Goal: Information Seeking & Learning: Learn about a topic

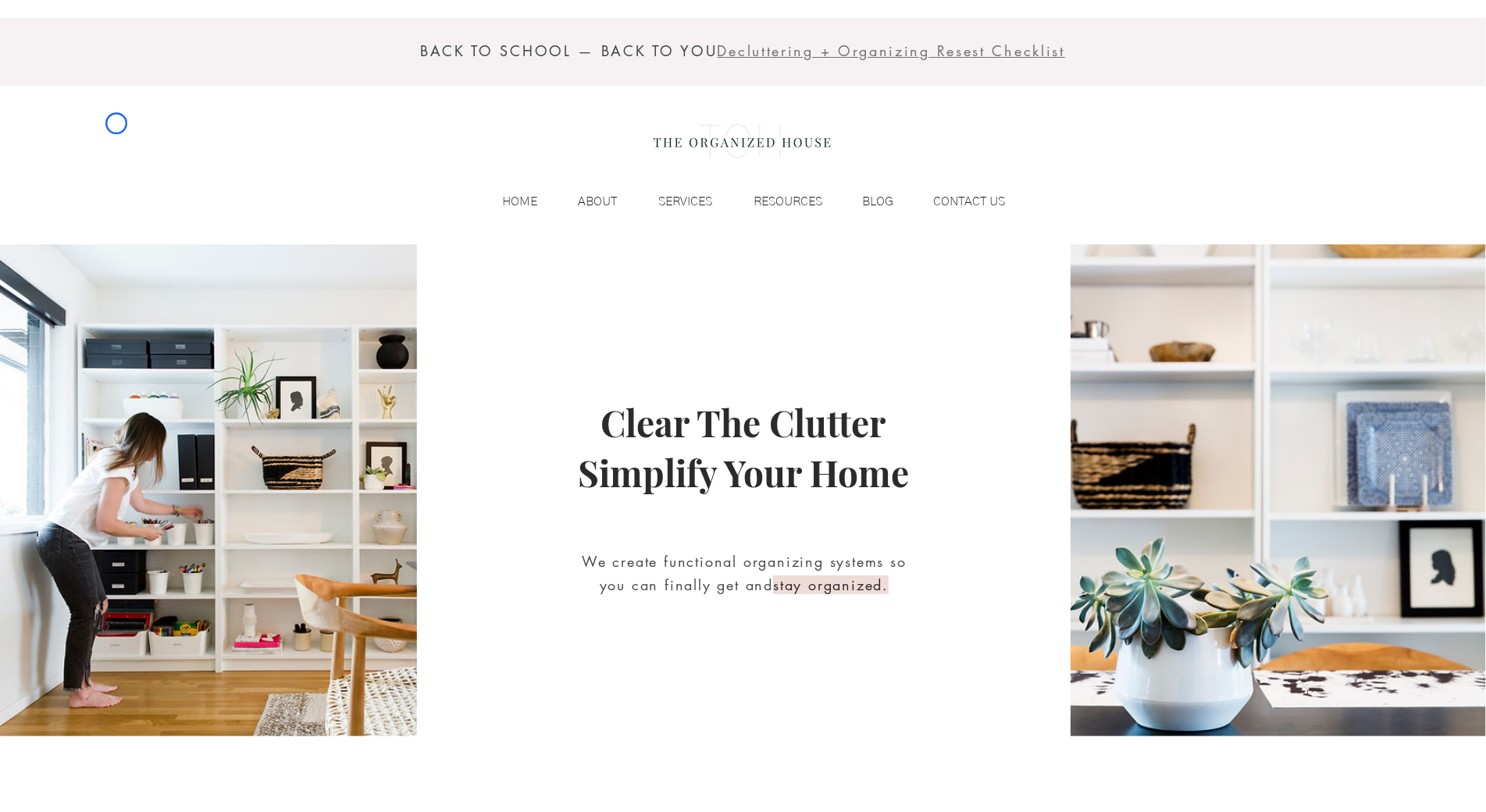
click at [116, 124] on div "BACK TO SCHOOL — BACK TO YOU Decluttering + Organizing Resest Checklist HOME AB…" at bounding box center [743, 122] width 1486 height 245
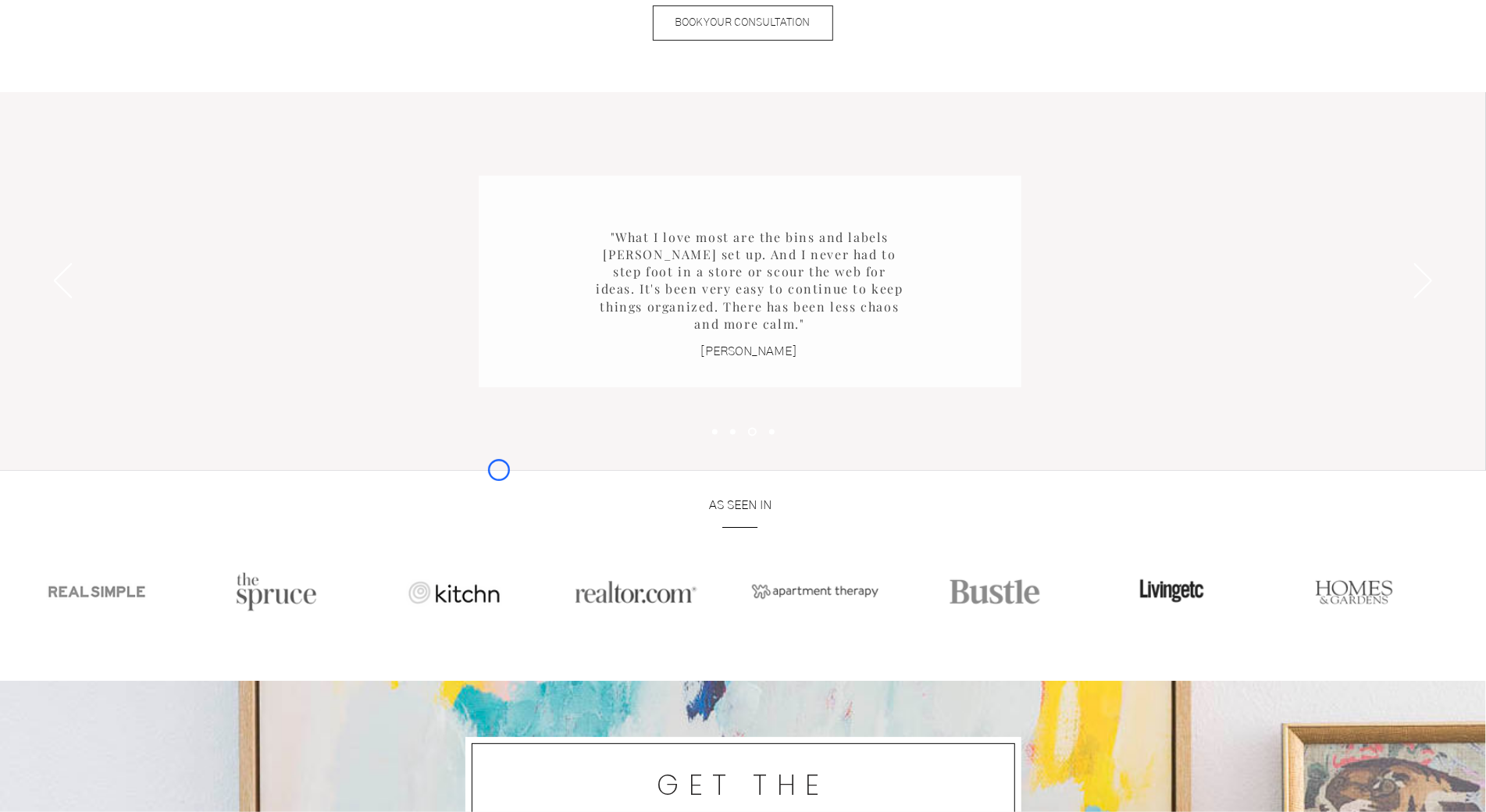
scroll to position [1995, 0]
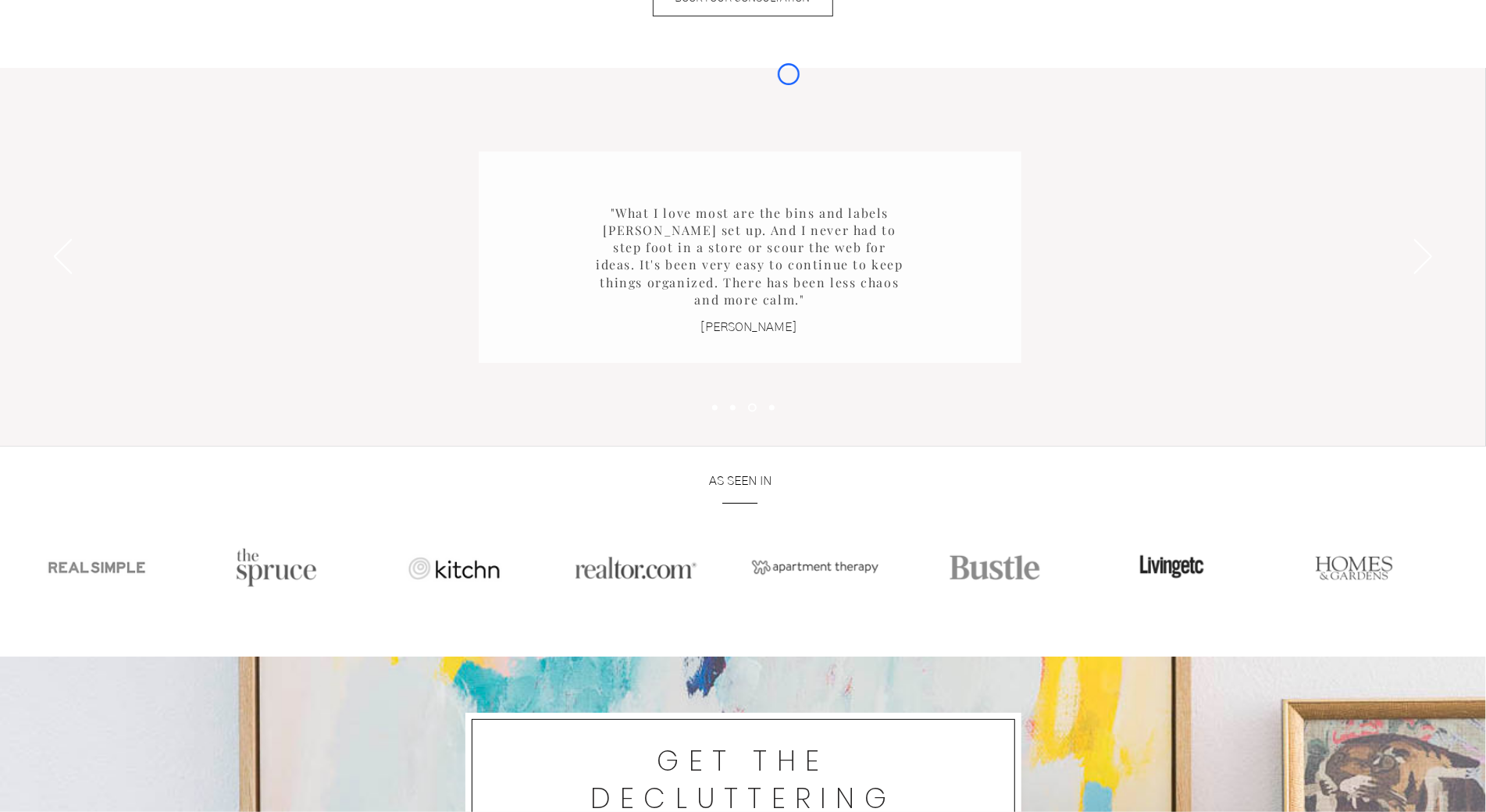
click at [116, 124] on div "Slideshow" at bounding box center [743, 257] width 1486 height 379
click at [122, 83] on div "Slideshow" at bounding box center [743, 257] width 1486 height 379
click at [78, 82] on div "Slideshow" at bounding box center [743, 257] width 1486 height 379
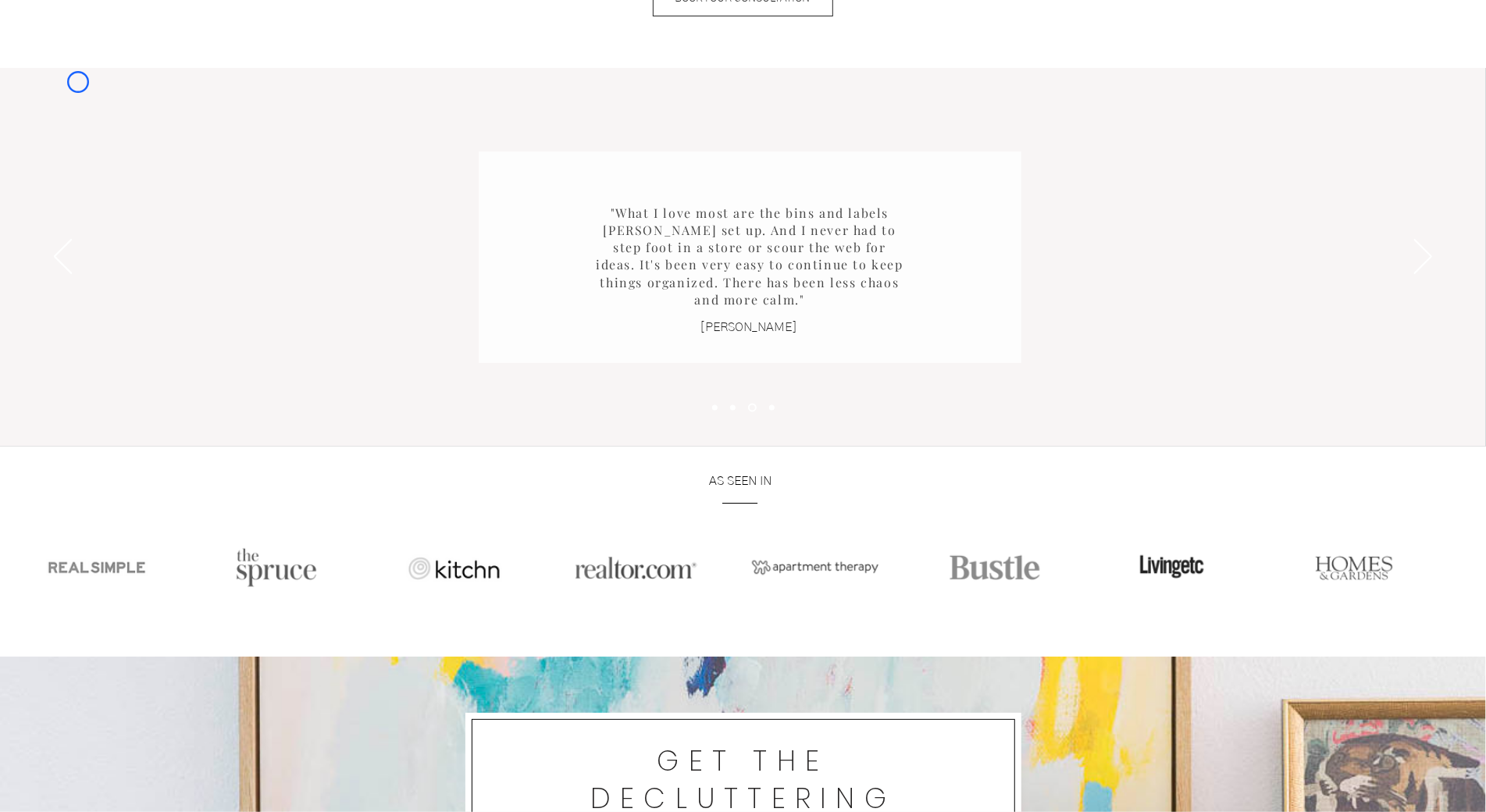
scroll to position [0, 0]
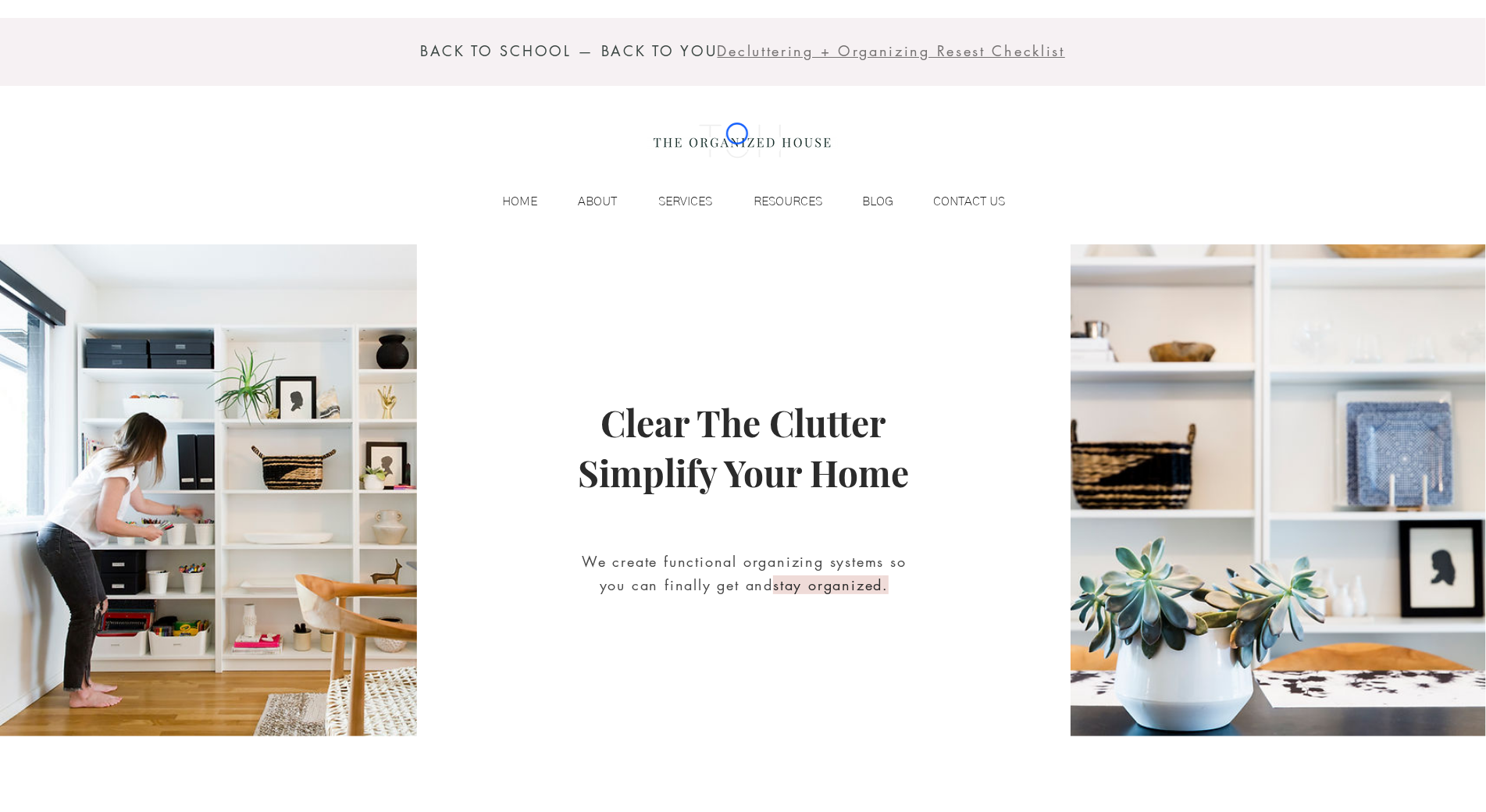
click at [737, 133] on img at bounding box center [742, 141] width 191 height 63
click at [85, 83] on div at bounding box center [743, 52] width 1486 height 68
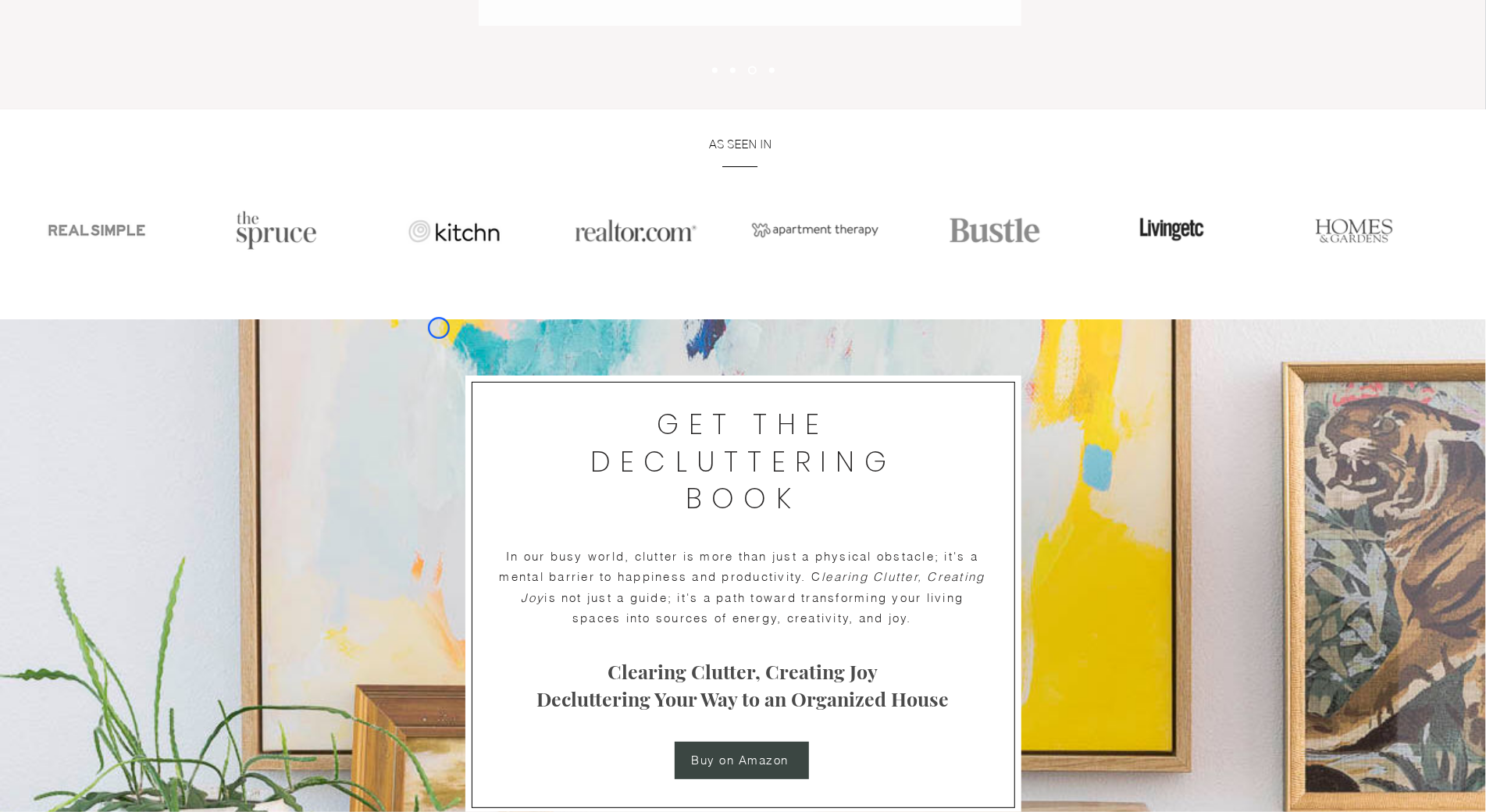
scroll to position [2388, 0]
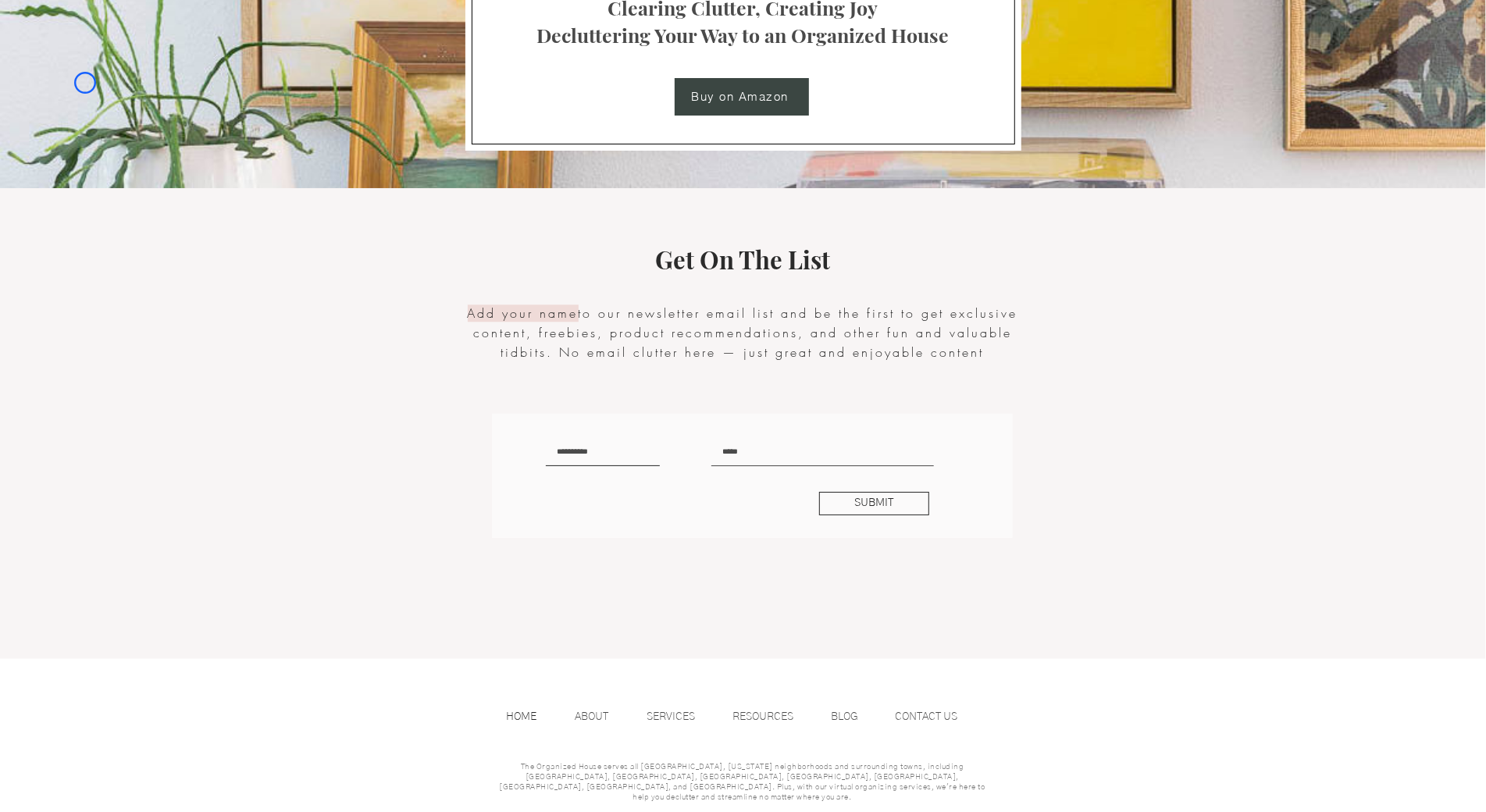
scroll to position [0, 0]
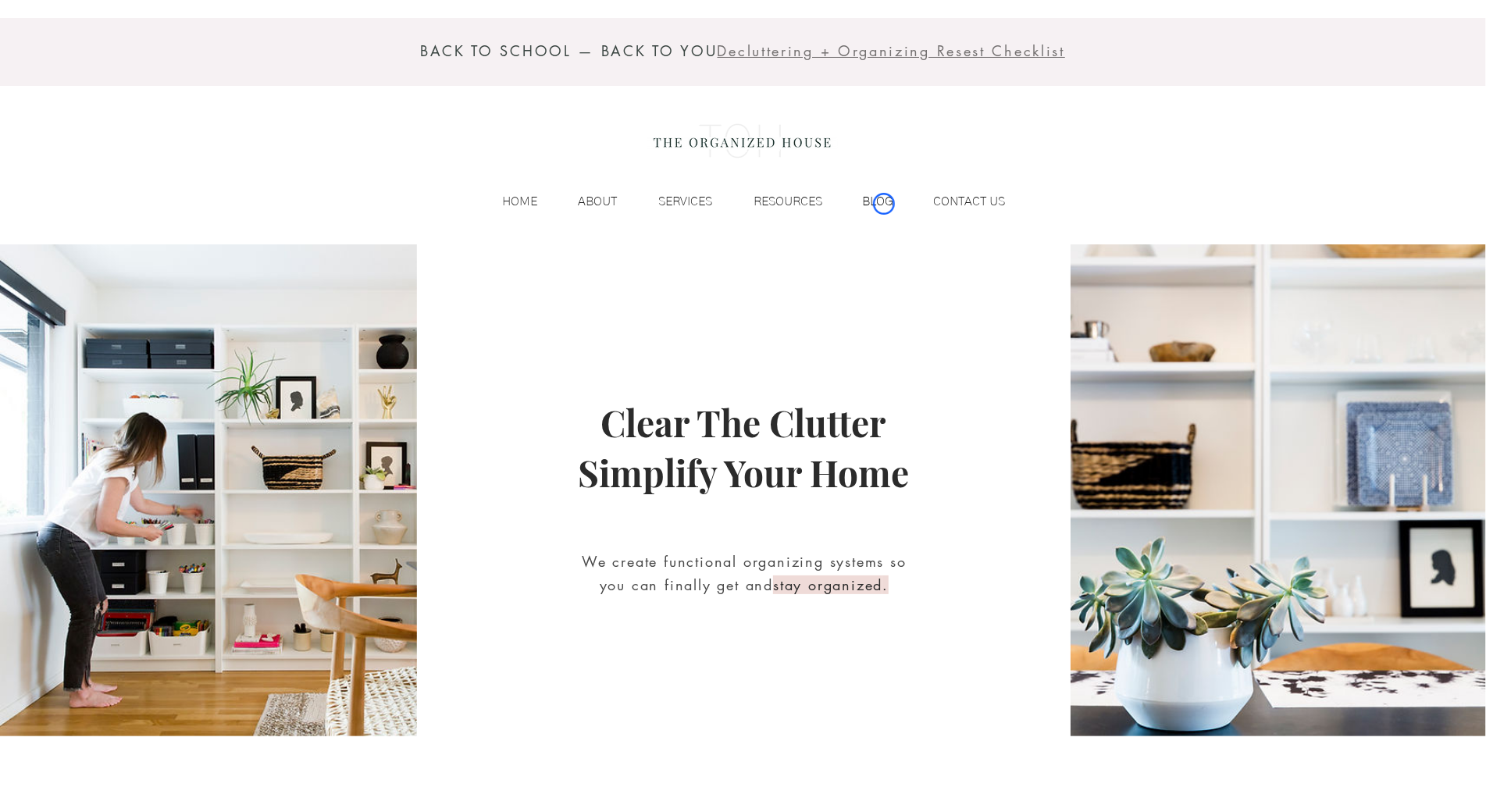
click at [884, 203] on p "BLOG" at bounding box center [878, 201] width 47 height 23
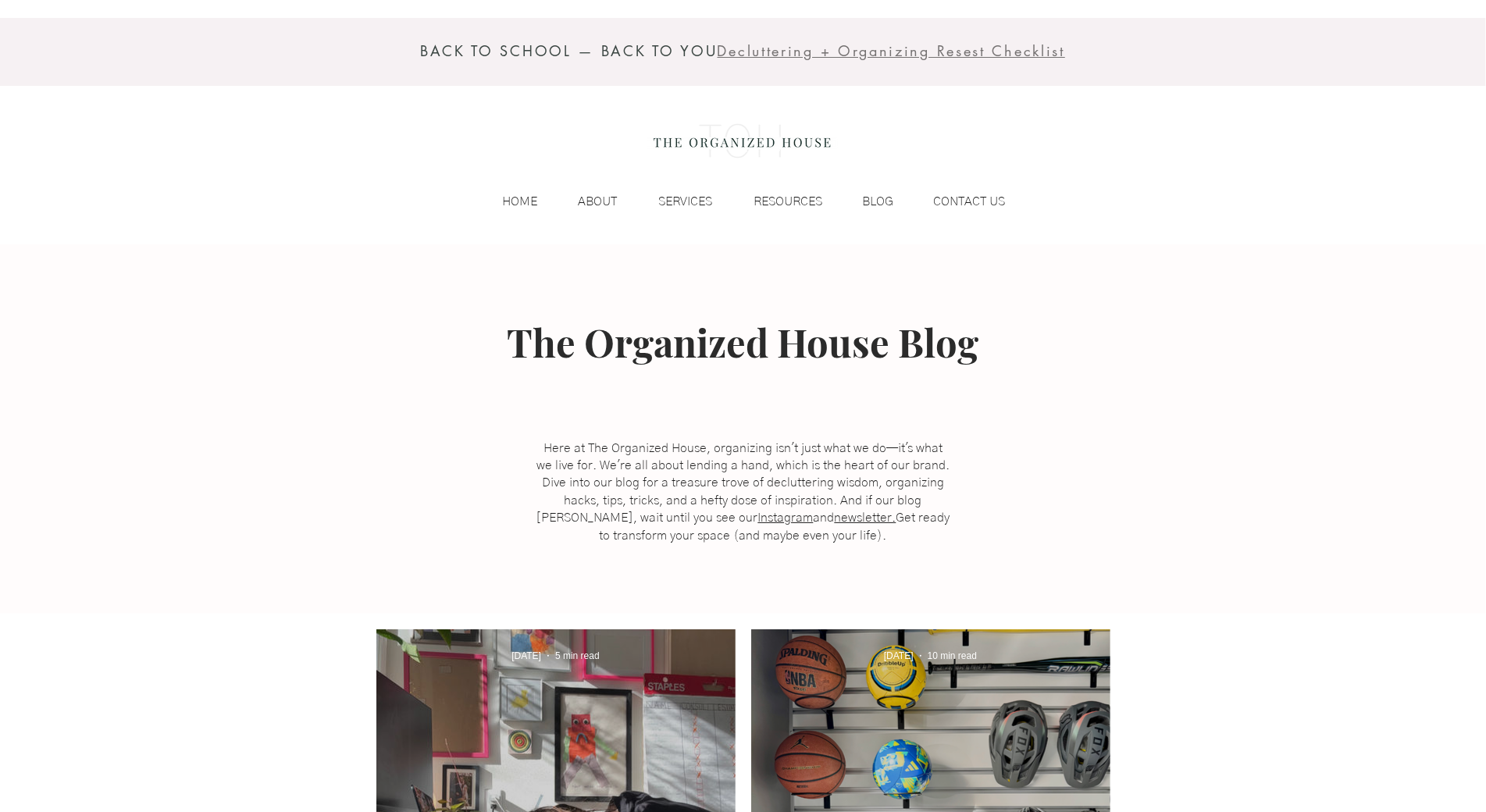
click at [125, 122] on div "BACK TO SCHOOL — BACK TO YOU Decluttering + Organizing Resest Checklist HOME AB…" at bounding box center [743, 122] width 1486 height 245
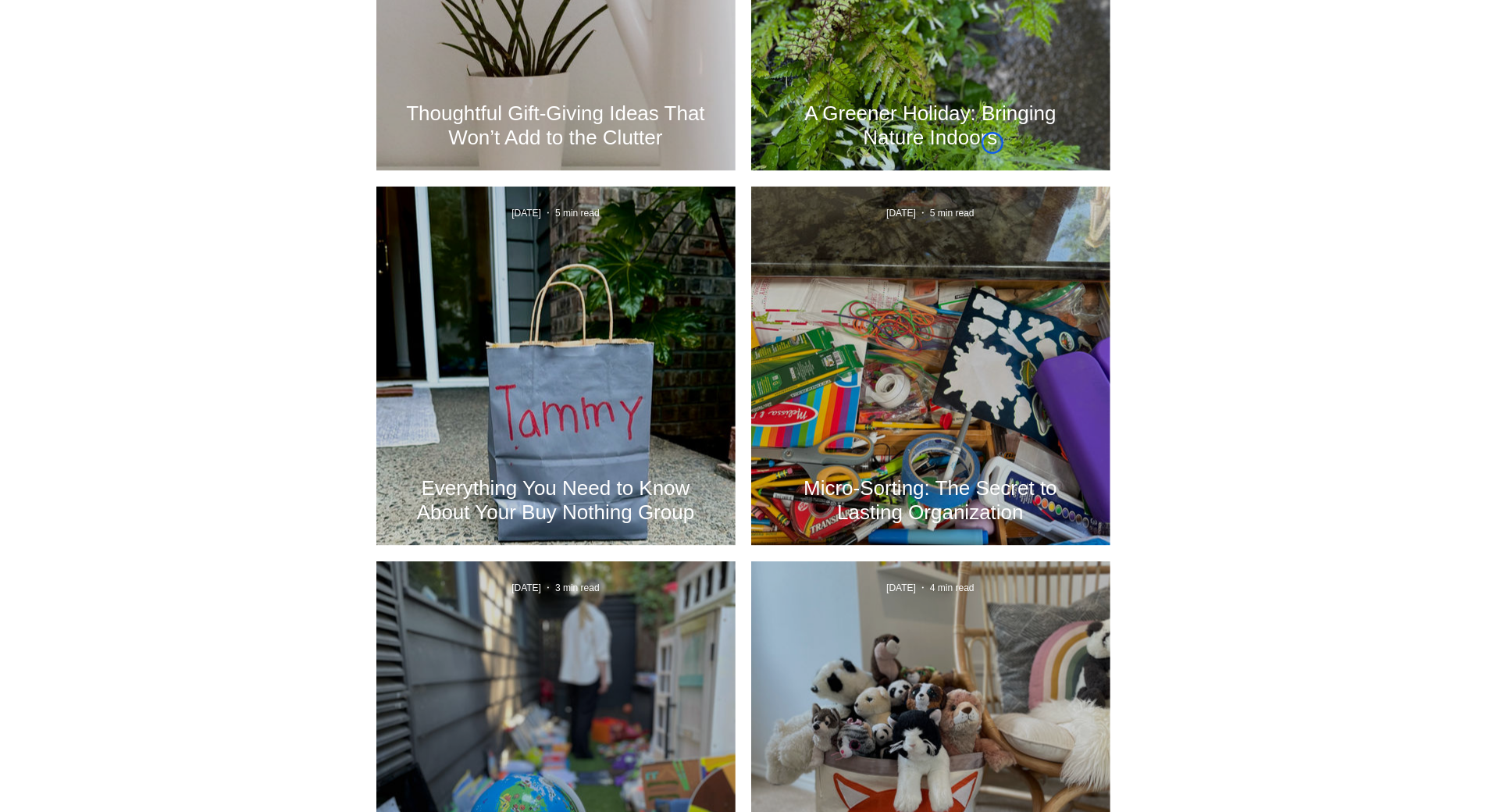
scroll to position [1651, 0]
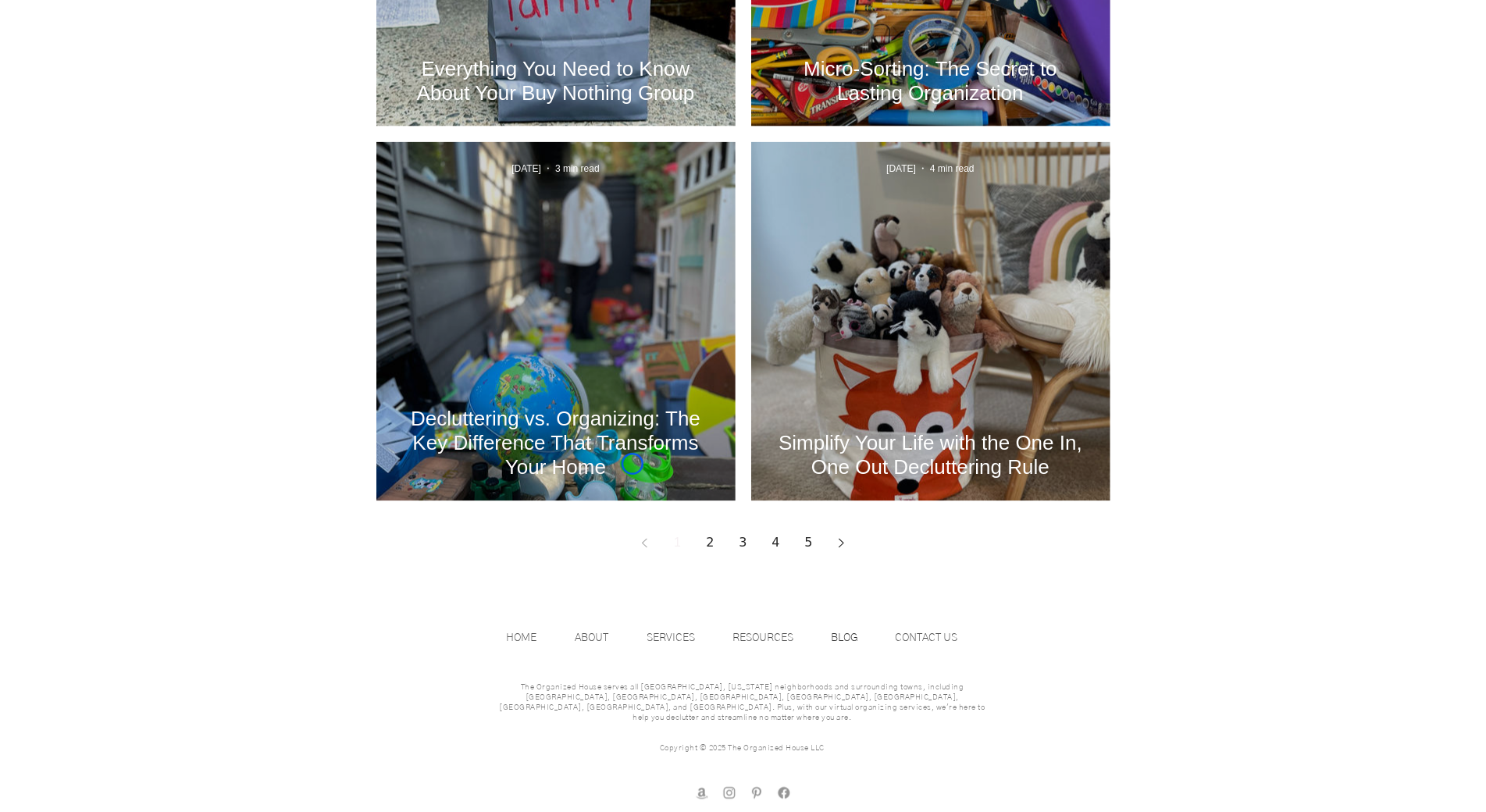
click at [632, 463] on h2 "Decluttering vs. Organizing: The Key Difference That Transforms Your Home" at bounding box center [555, 444] width 312 height 72
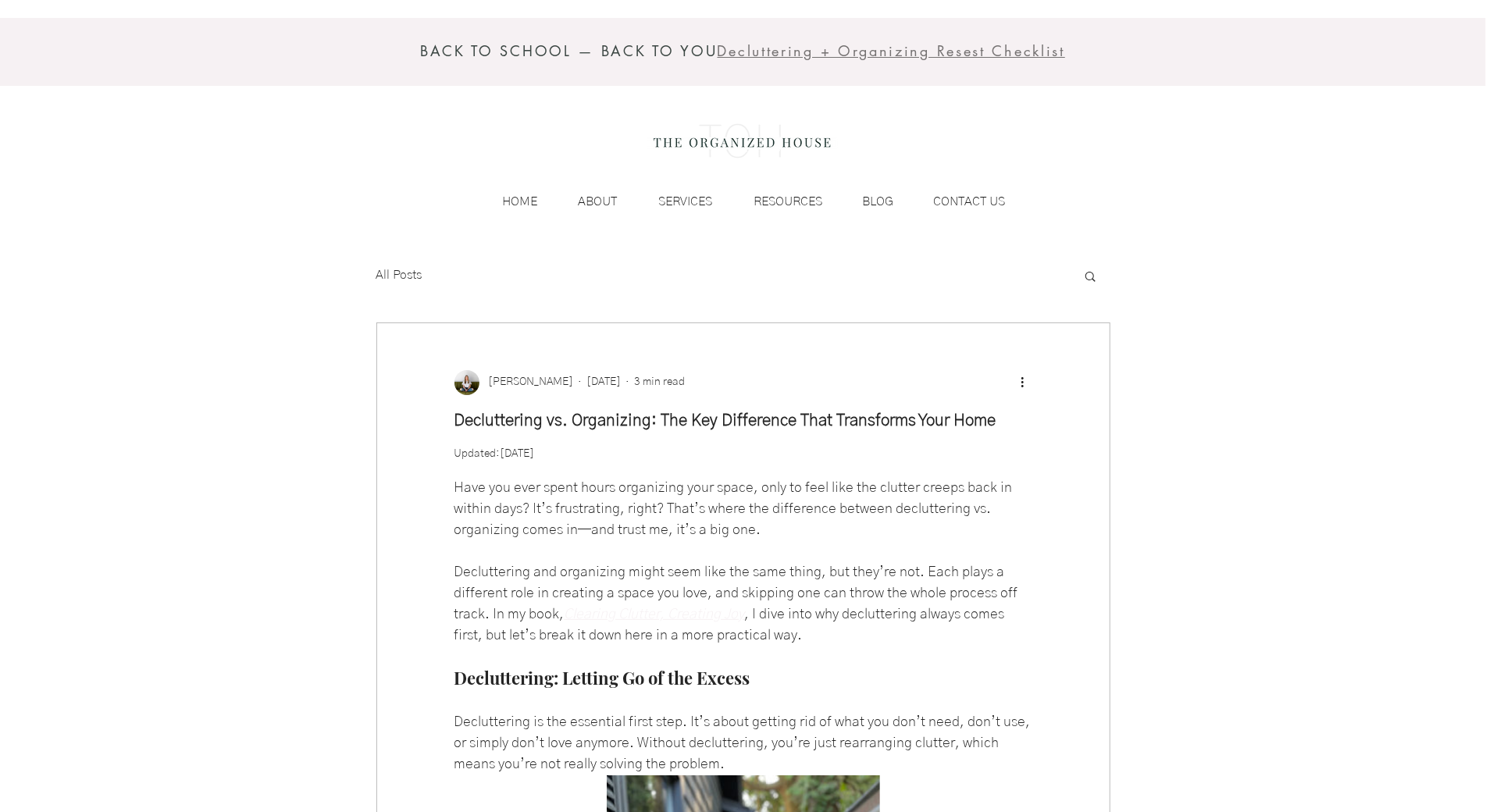
click at [83, 110] on div "BACK TO SCHOOL — BACK TO YOU Decluttering + Organizing Resest Checklist HOME AB…" at bounding box center [743, 122] width 1486 height 245
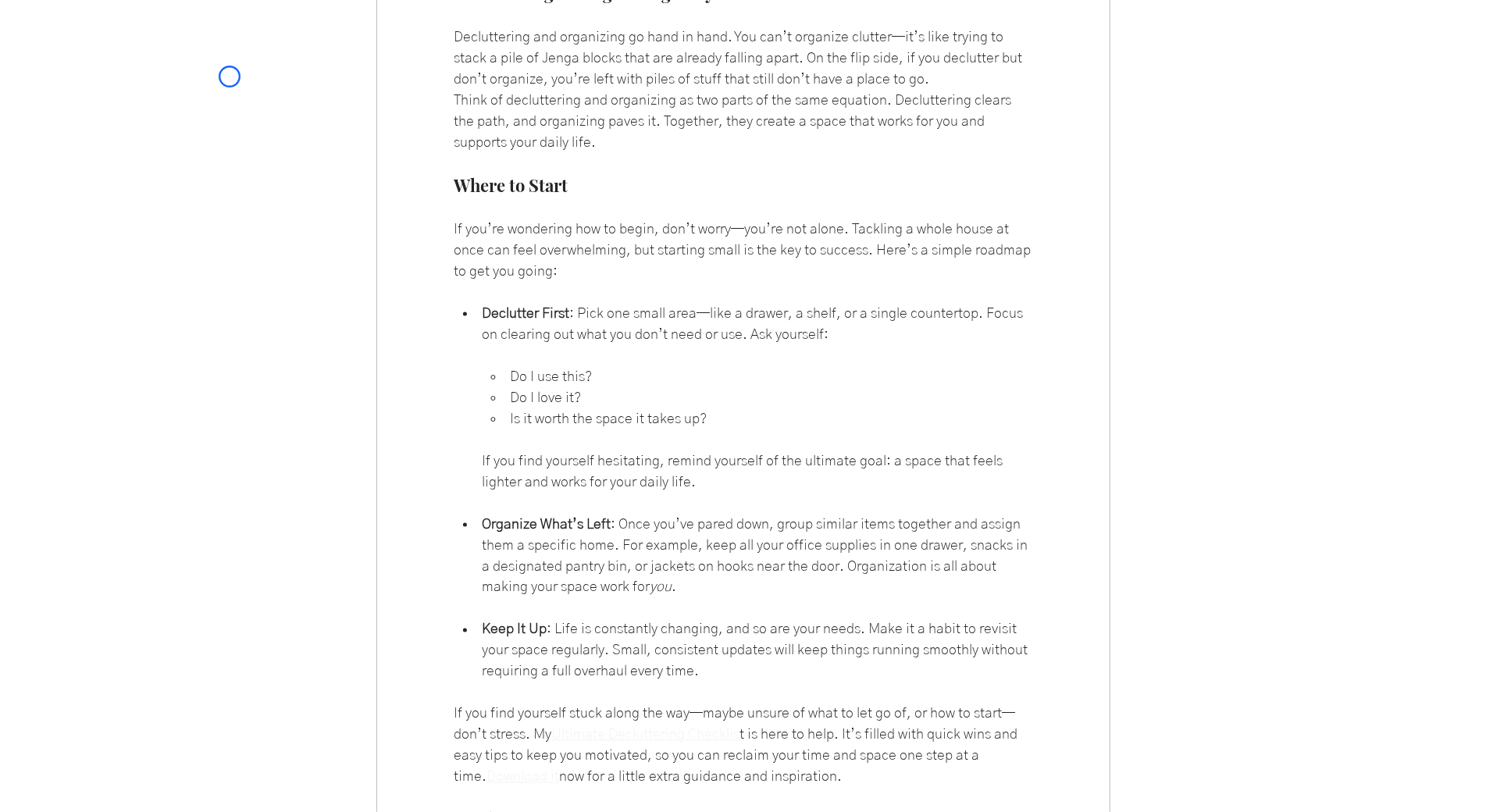
scroll to position [1824, 0]
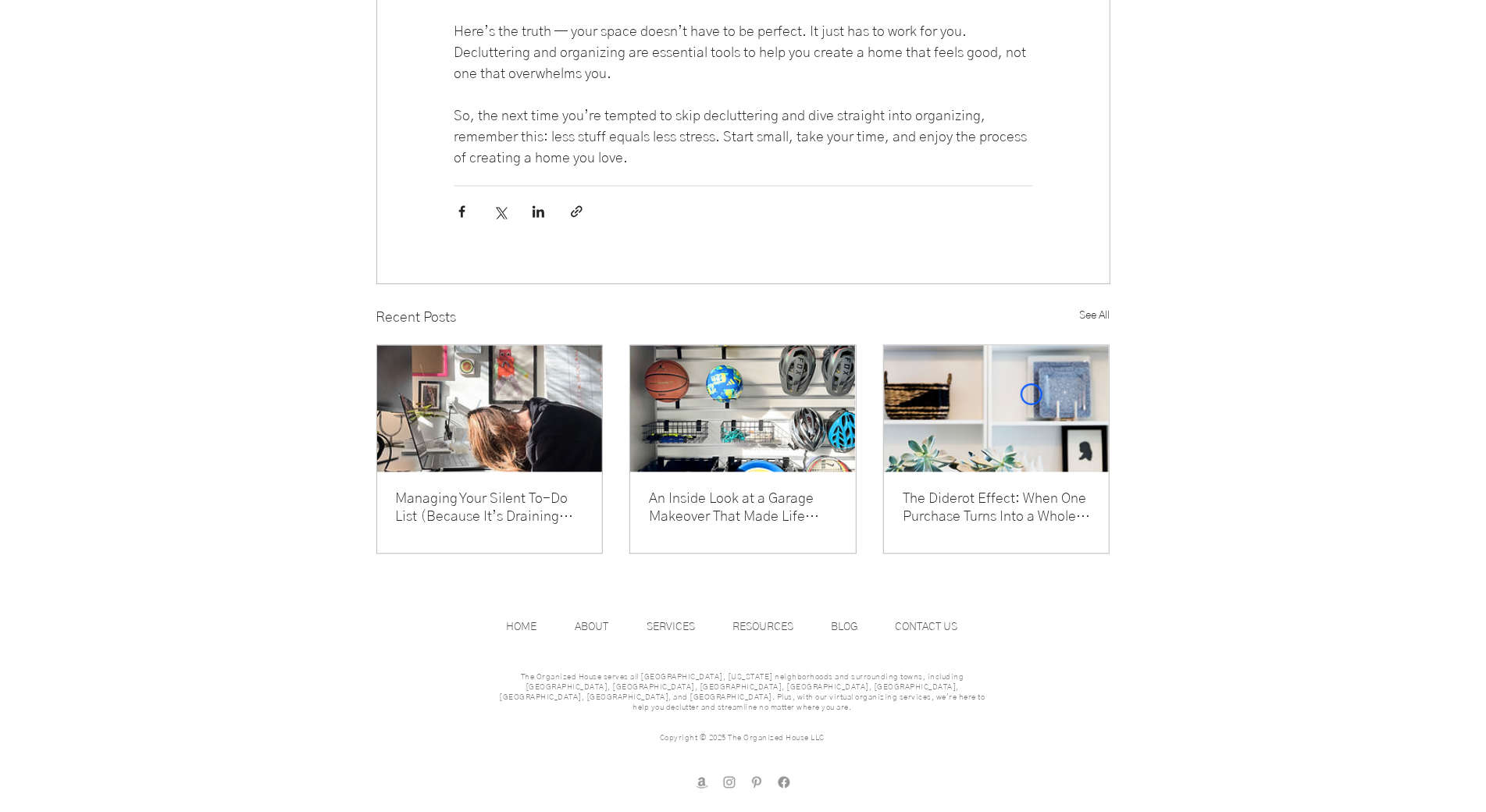
click at [1032, 394] on img "The Diderot Effect: When One Purchase Turns Into a Whole New Look (and More Stu…" at bounding box center [996, 408] width 225 height 127
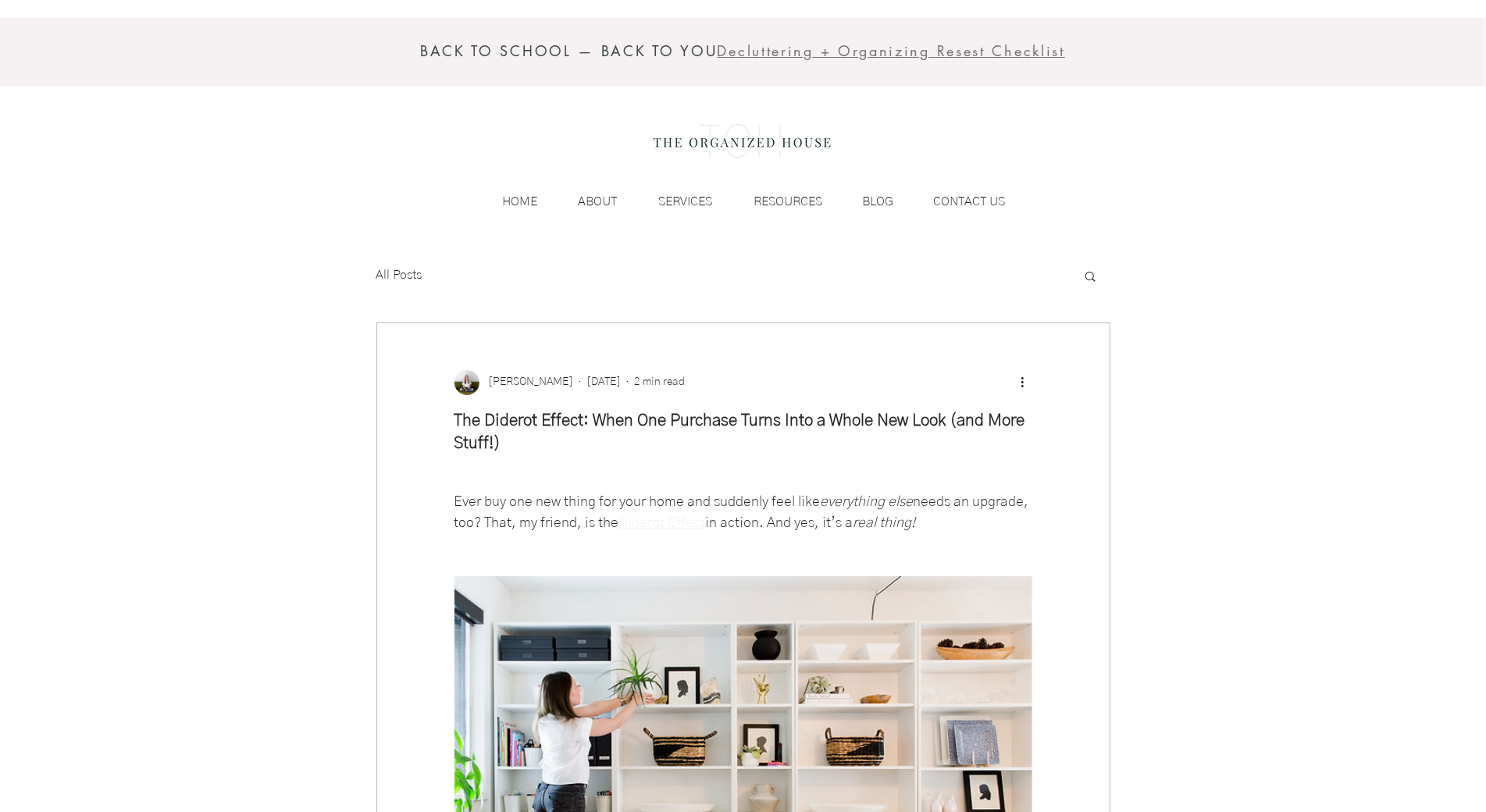
click at [143, 95] on div "BACK TO SCHOOL — BACK TO YOU Decluttering + Organizing Resest Checklist HOME AB…" at bounding box center [743, 122] width 1486 height 245
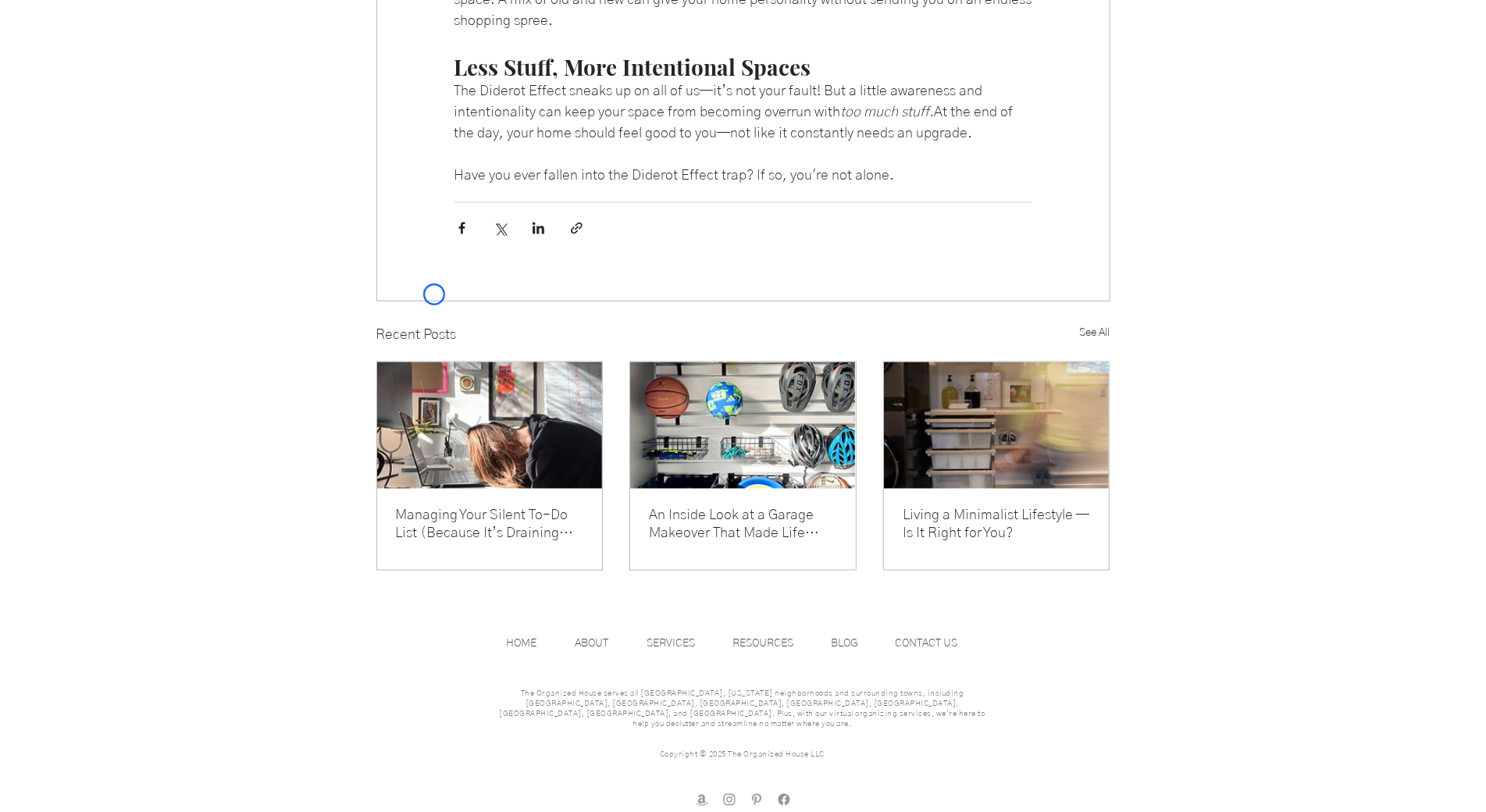
scroll to position [1932, 0]
